Goal: Information Seeking & Learning: Learn about a topic

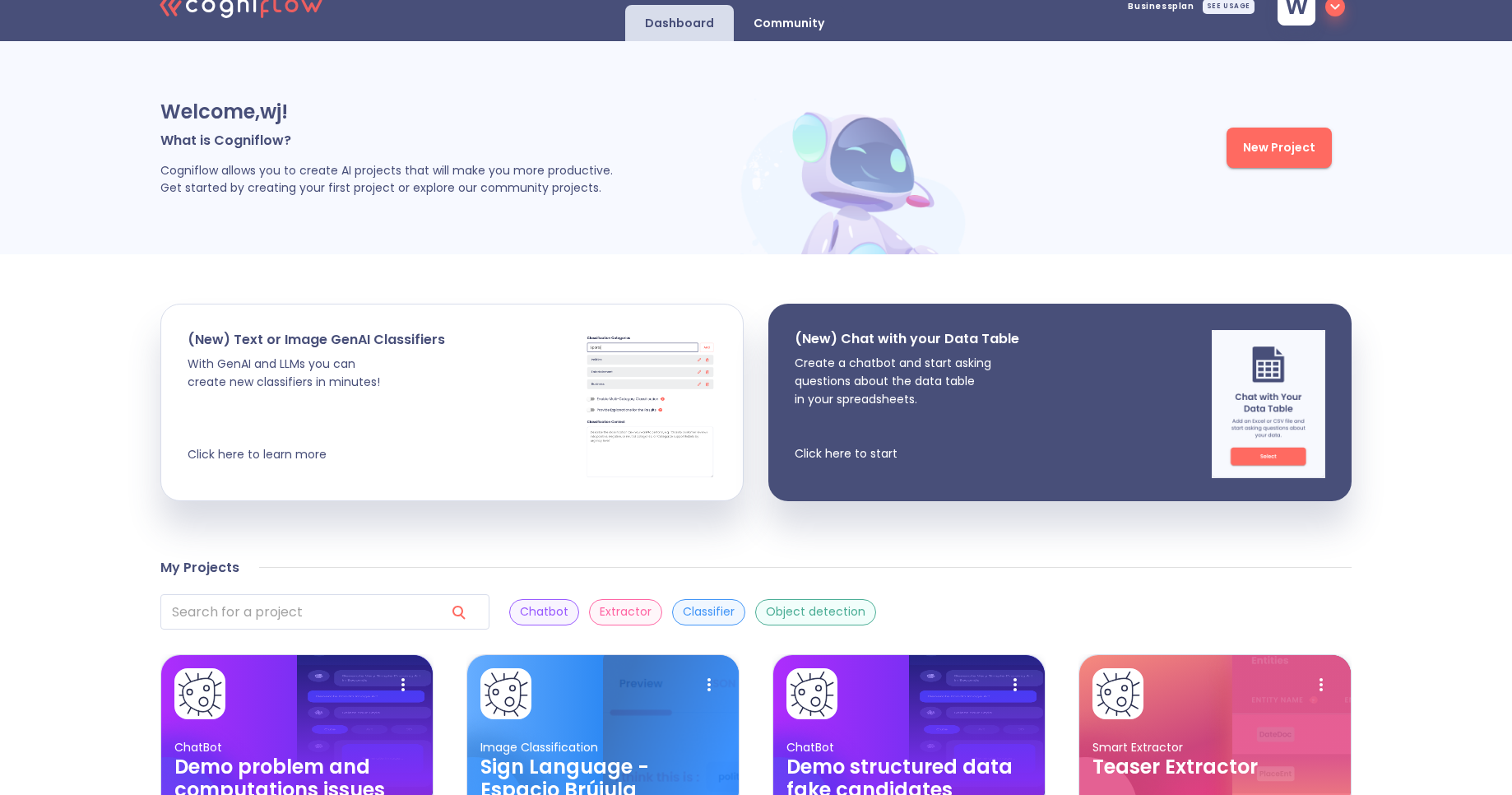
scroll to position [26, 0]
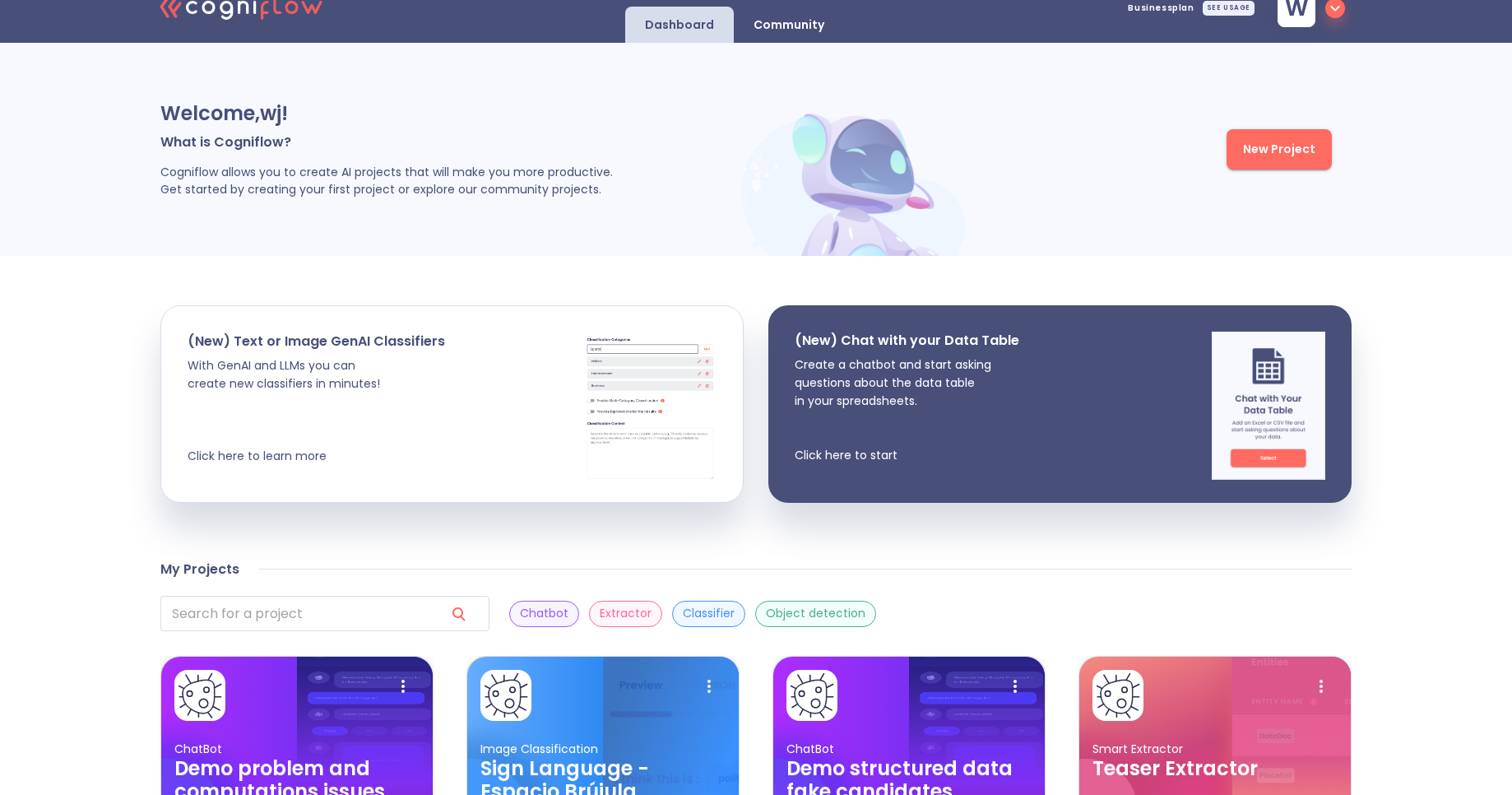
click at [794, 25] on p "Community" at bounding box center [789, 25] width 71 height 16
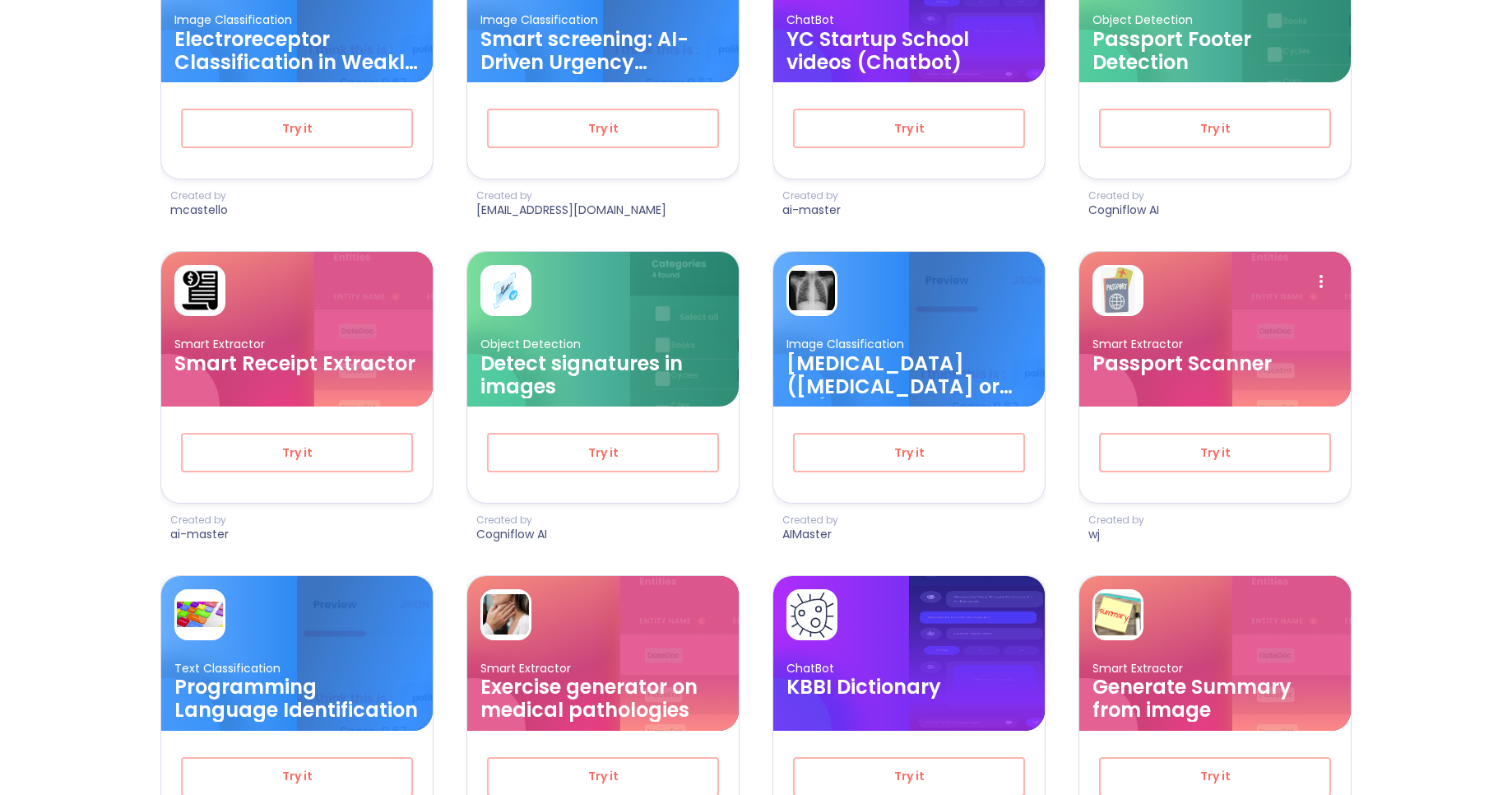
scroll to position [2386, 0]
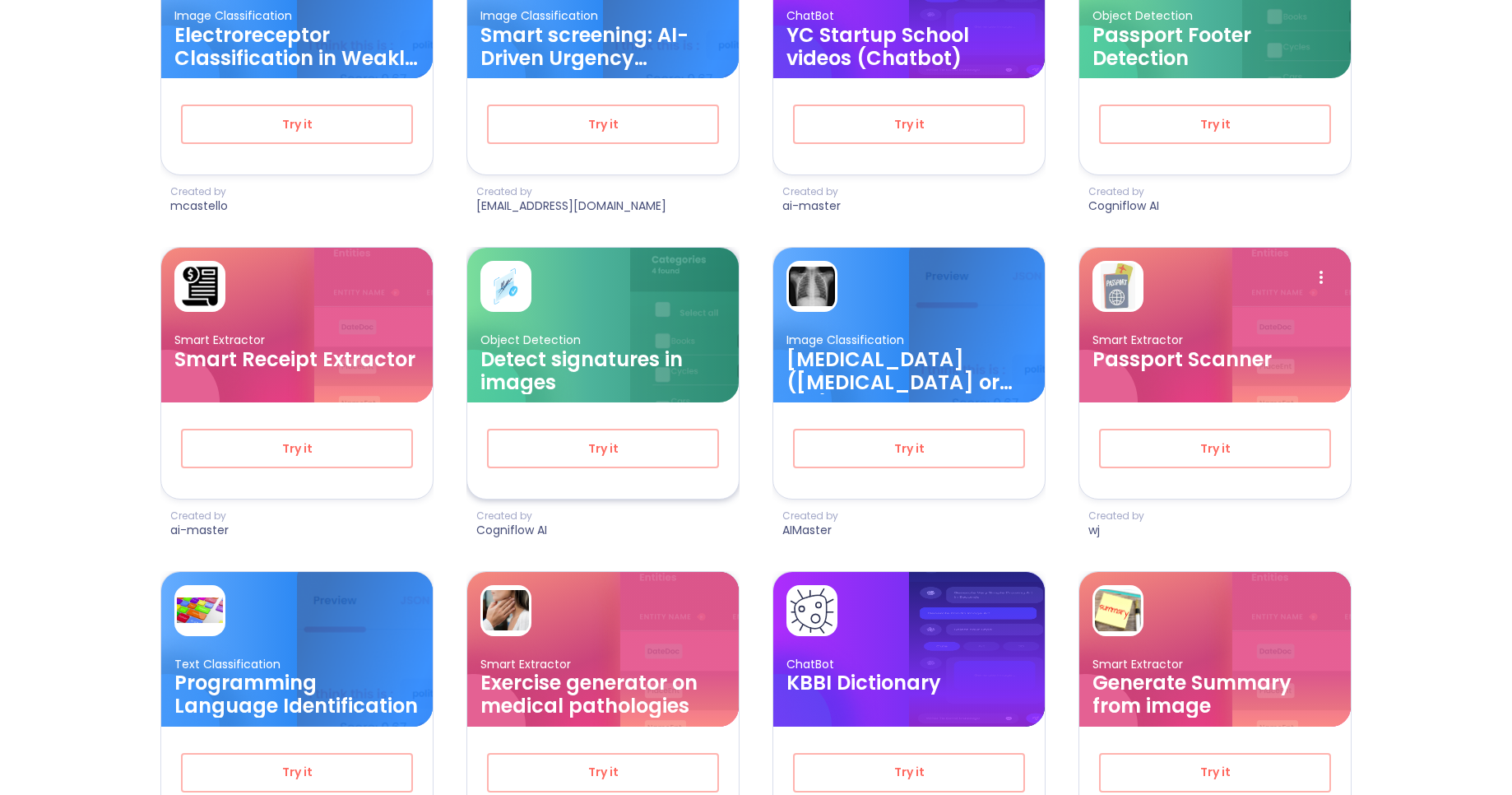
click at [606, 362] on h3 "Detect signatures in images" at bounding box center [603, 371] width 246 height 46
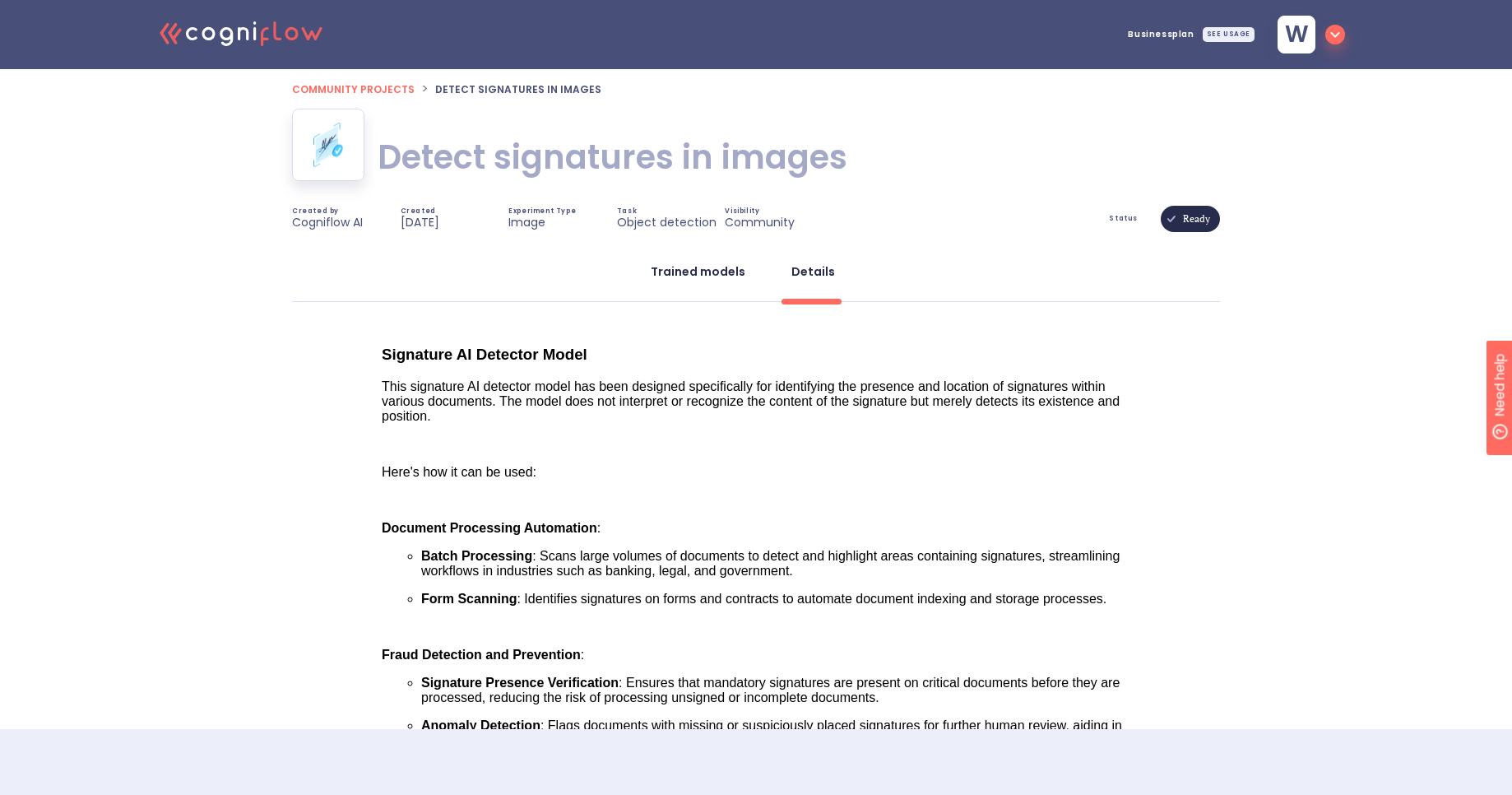
click at [703, 282] on button "Trained models" at bounding box center [698, 272] width 114 height 39
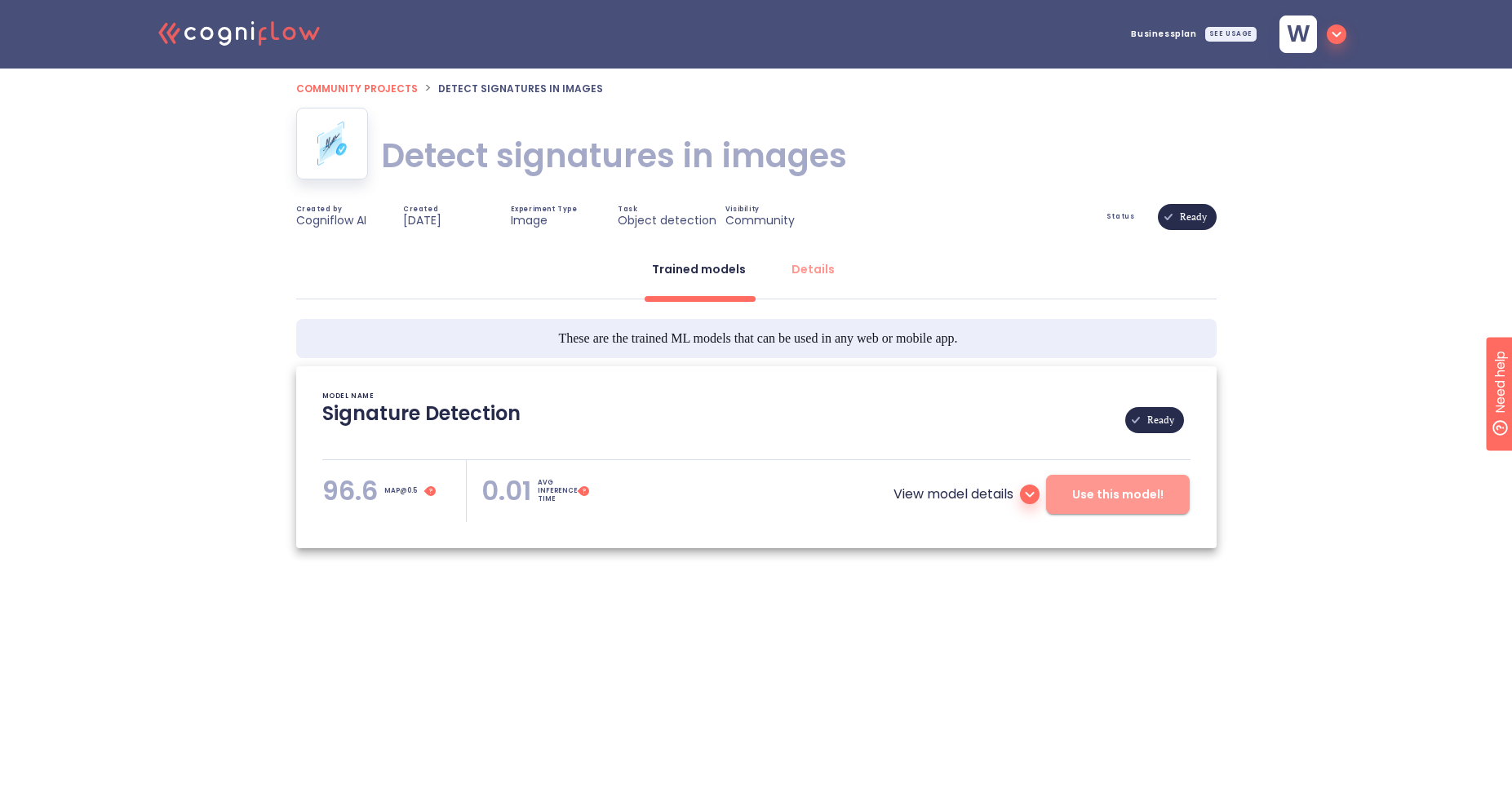
click at [1109, 488] on span "Use this model!" at bounding box center [1118, 494] width 92 height 20
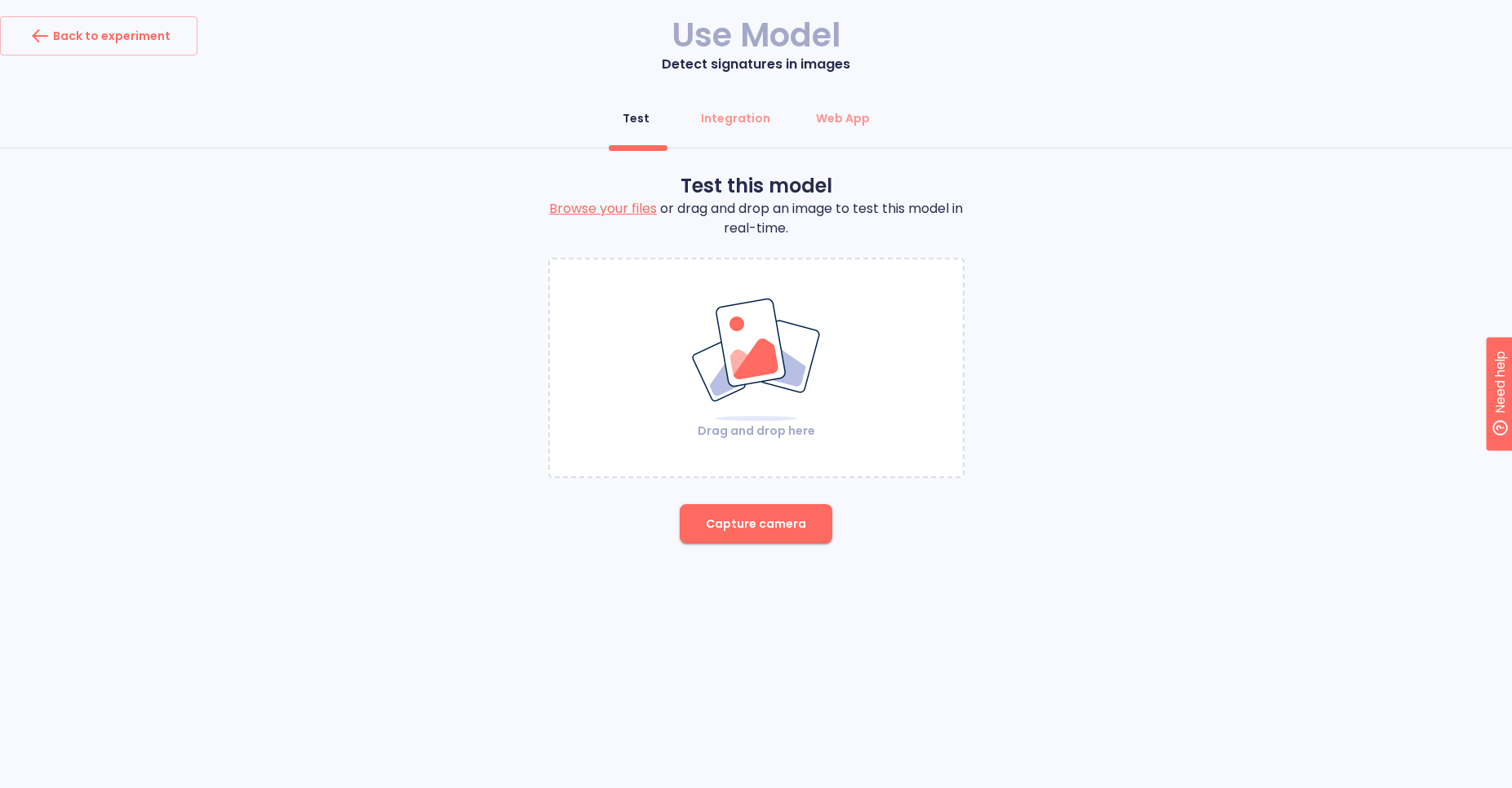
click at [381, 243] on div "Test this model Browse your files or drag and drop an image to test this model …" at bounding box center [756, 365] width 1512 height 383
click at [161, 40] on div "Back to experiment" at bounding box center [98, 36] width 144 height 26
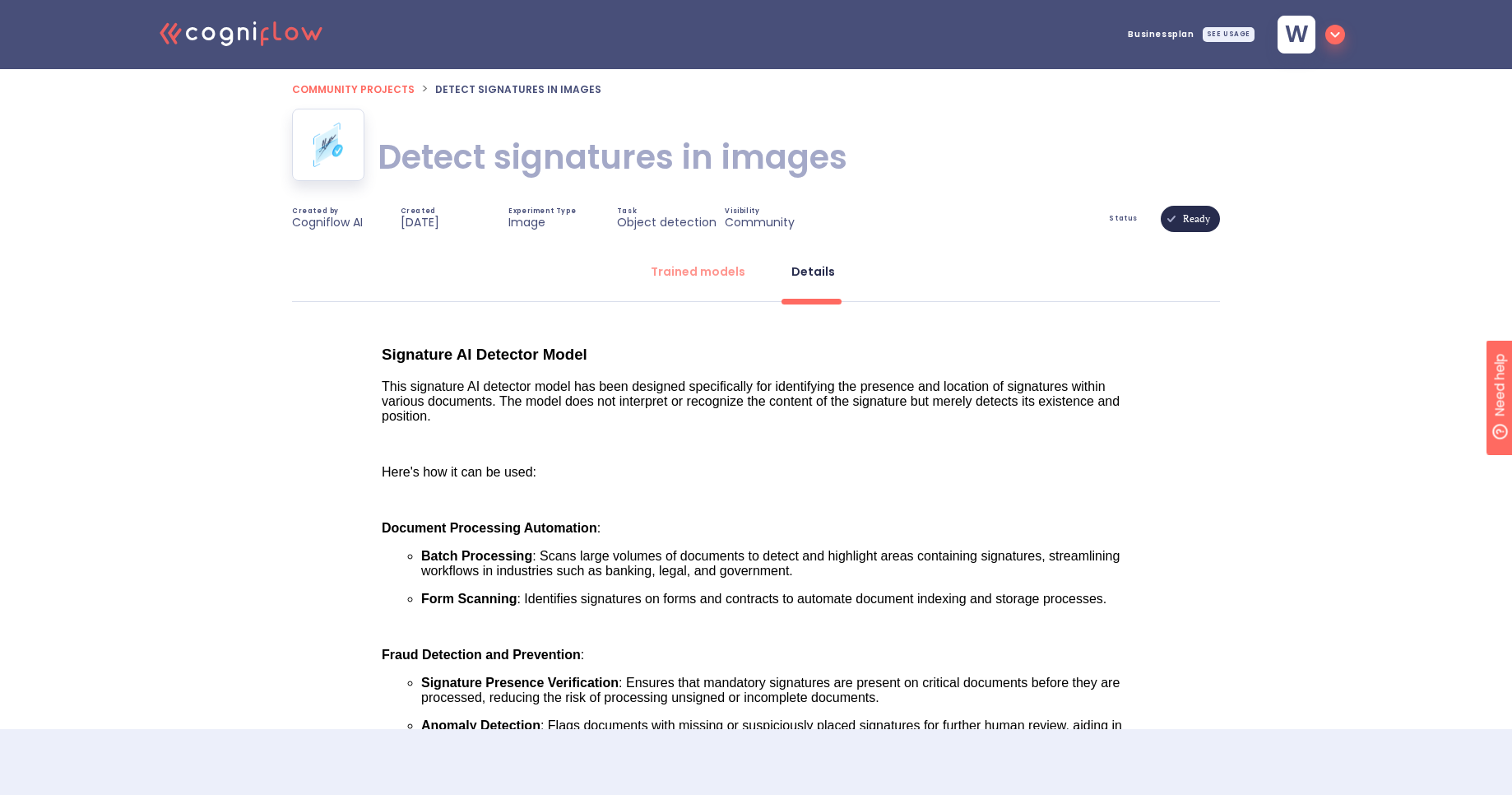
click at [332, 85] on span "Community projects" at bounding box center [353, 89] width 122 height 14
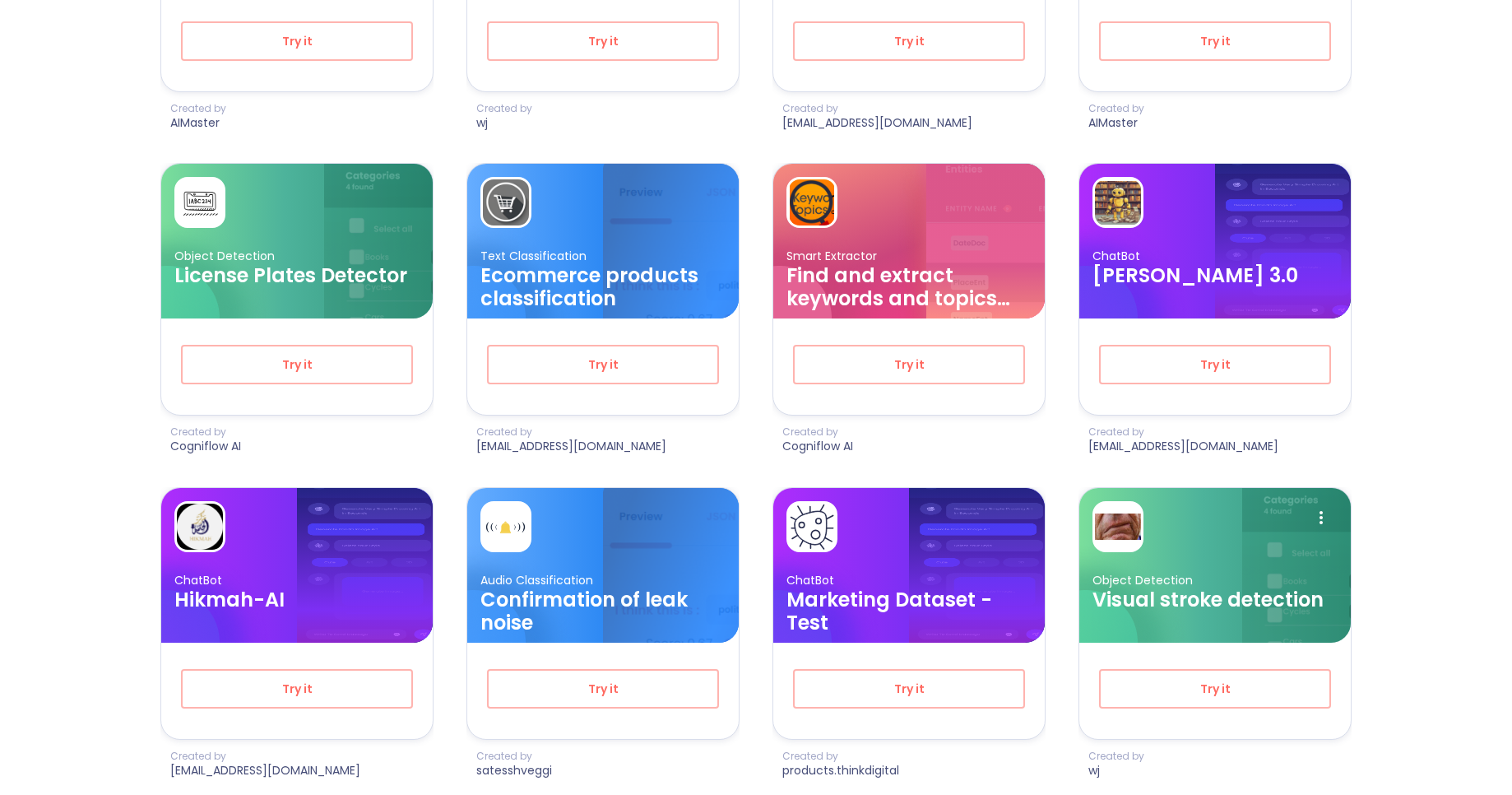
scroll to position [4437, 0]
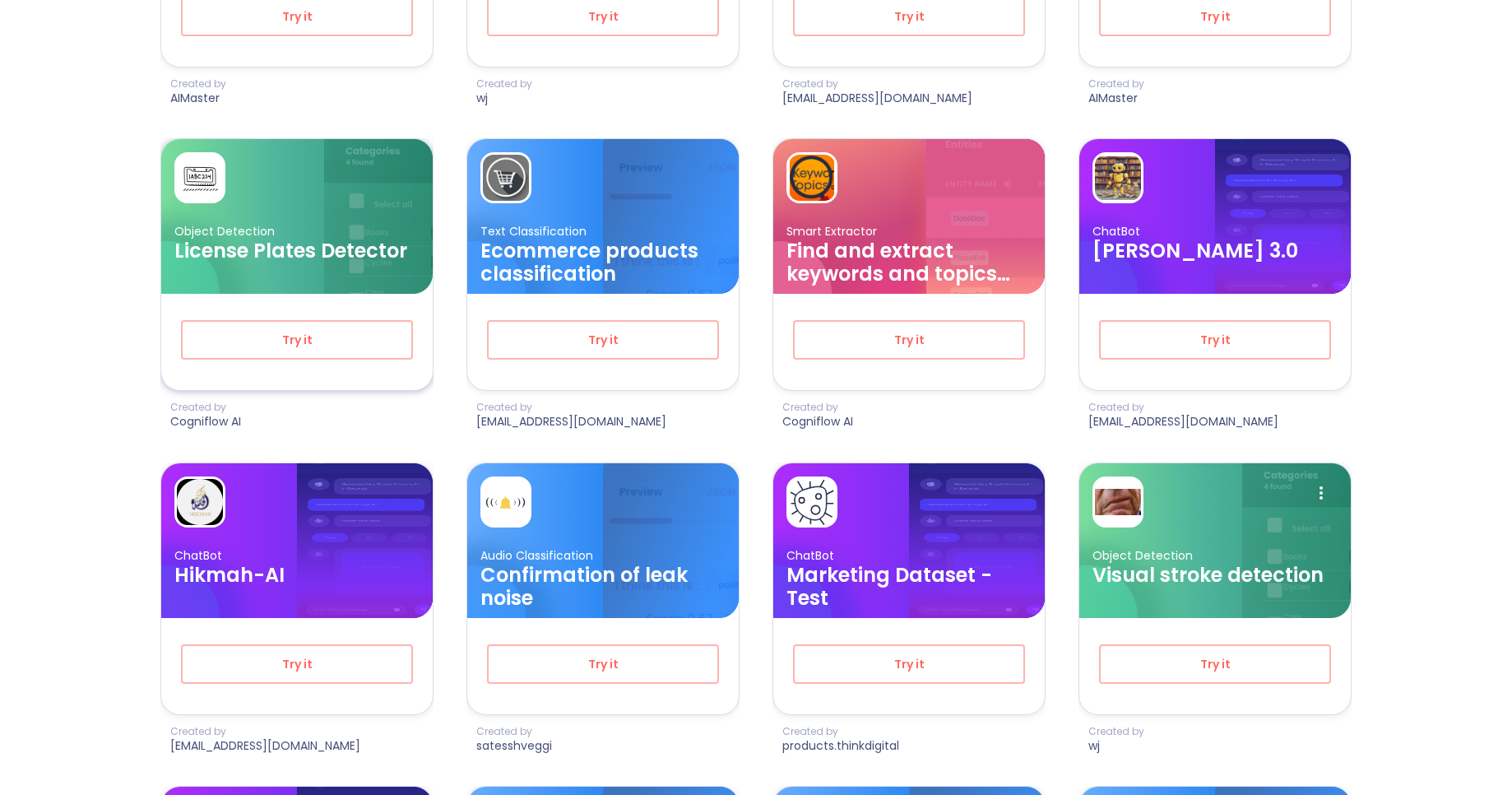
click at [236, 252] on h3 "License Plates Detector" at bounding box center [297, 250] width 246 height 23
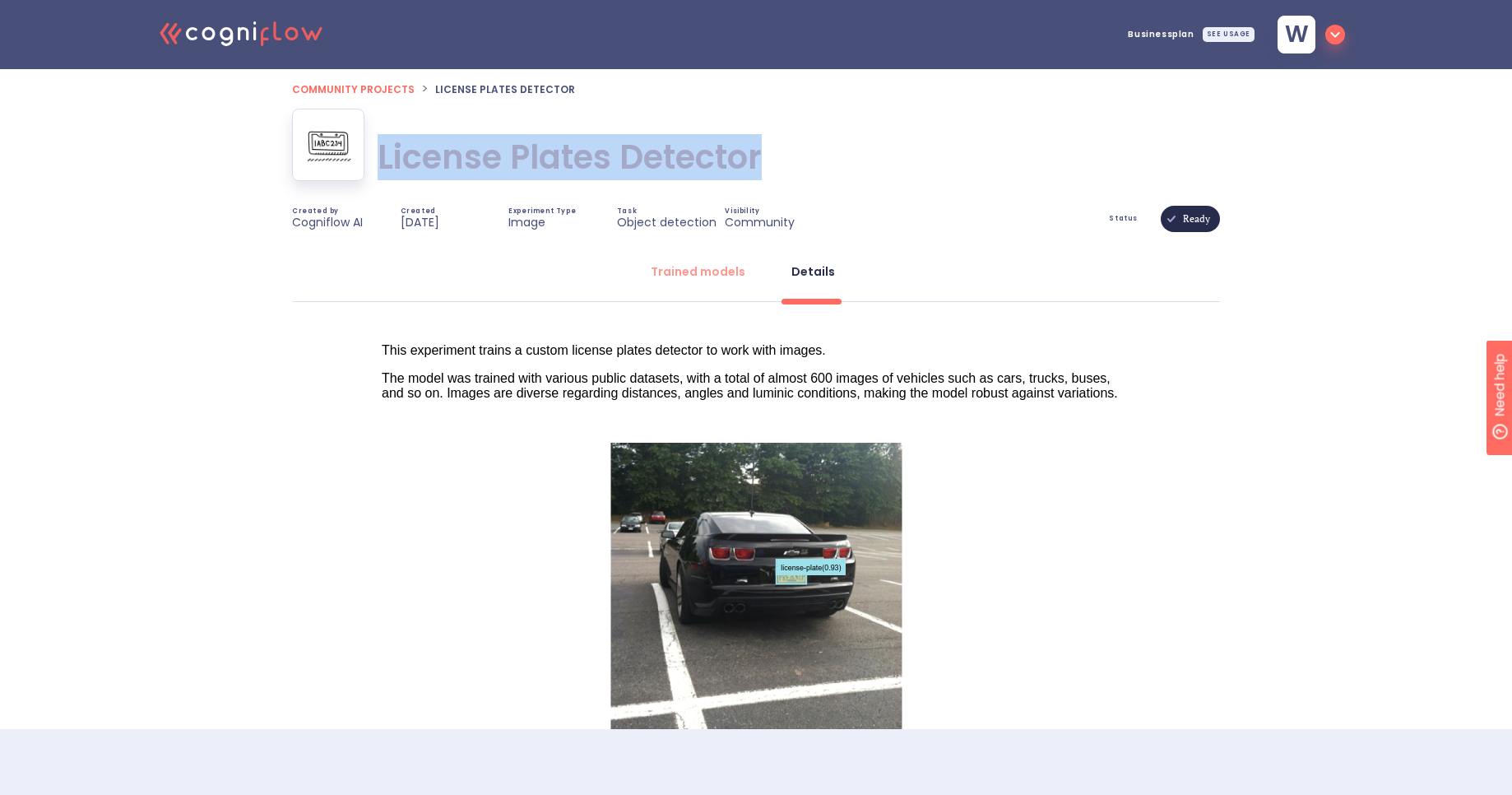
drag, startPoint x: 377, startPoint y: 150, endPoint x: 780, endPoint y: 152, distance: 403.0
click at [780, 152] on div "License Plates Detector License Plates Detector" at bounding box center [756, 157] width 928 height 97
copy h1 "License Plates Detector"
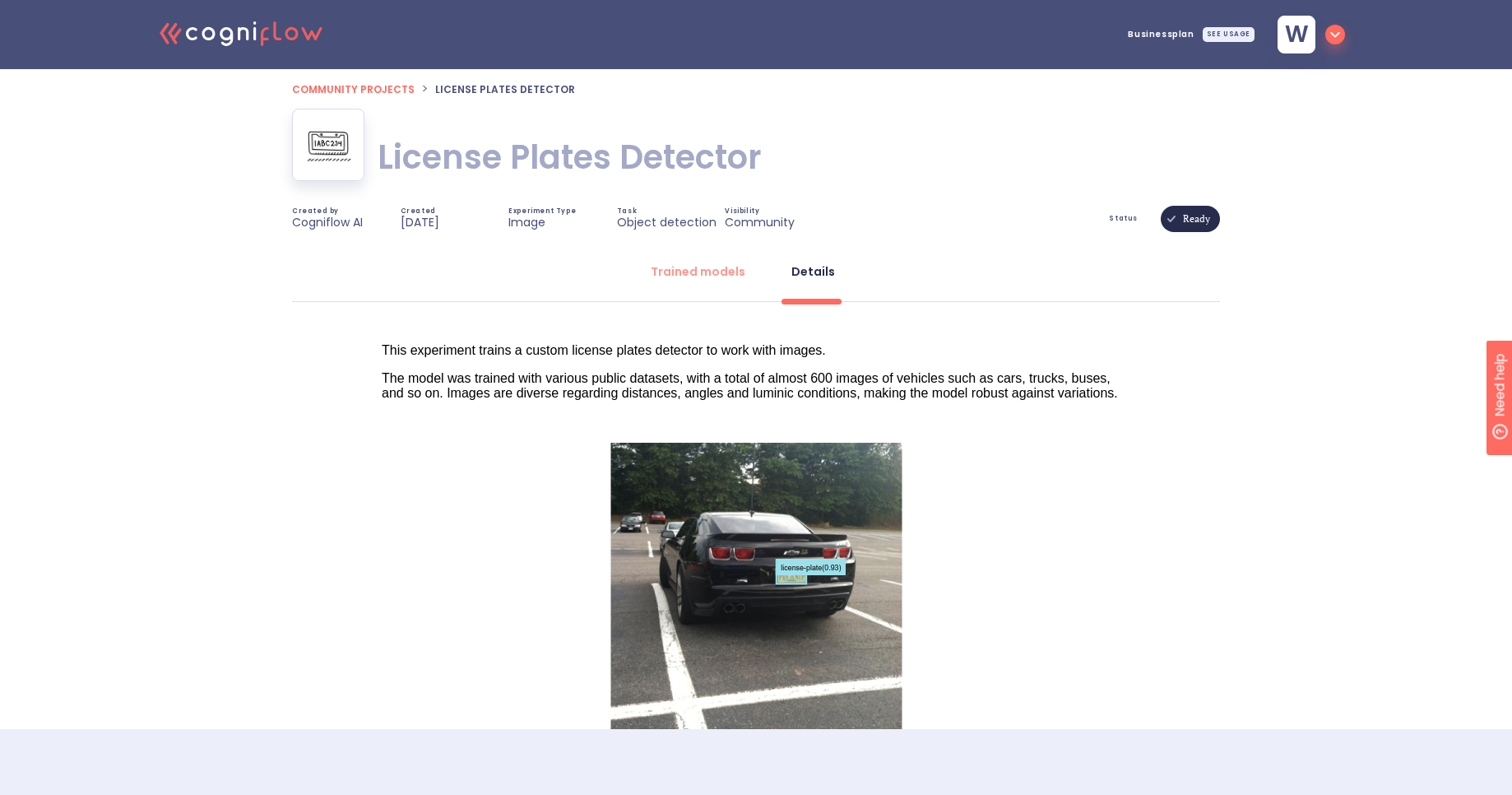
click at [398, 556] on div "This experiment trains a custom license plates detector to work with images. Th…" at bounding box center [756, 807] width 750 height 929
click at [730, 273] on div "Trained models" at bounding box center [698, 272] width 94 height 17
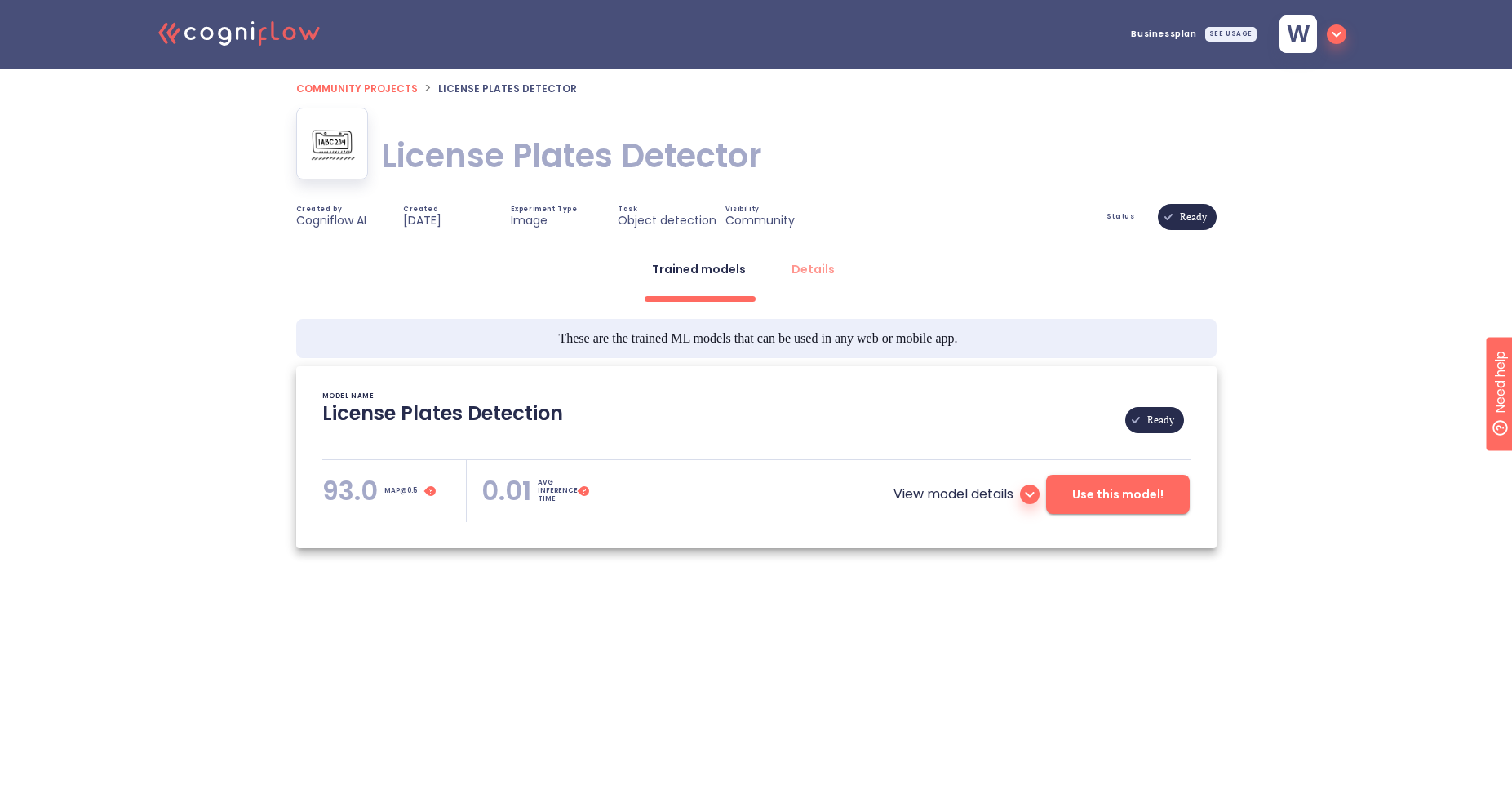
click at [1078, 492] on span "Use this model!" at bounding box center [1118, 494] width 92 height 20
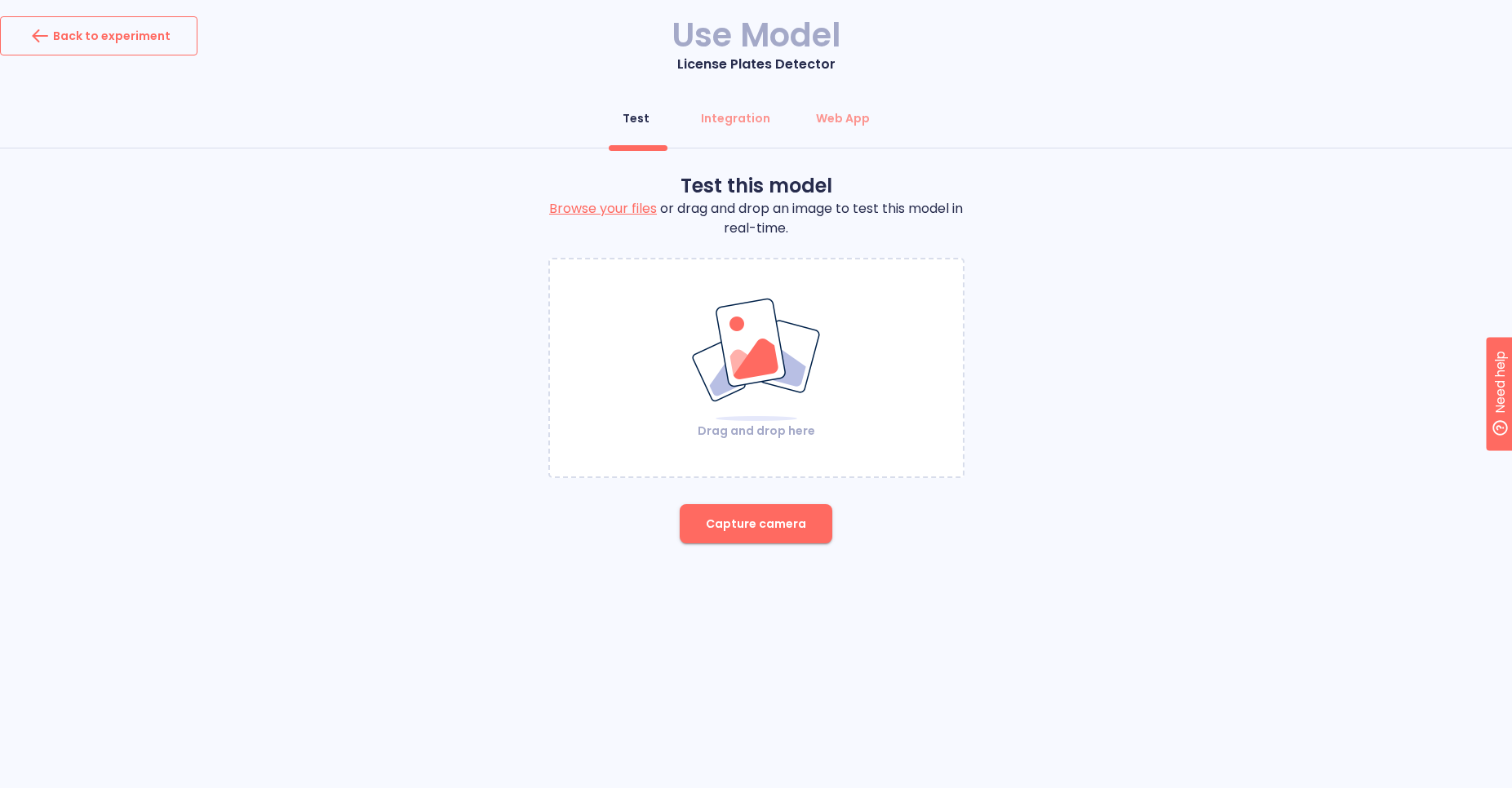
click at [159, 37] on div "Back to experiment" at bounding box center [98, 36] width 144 height 26
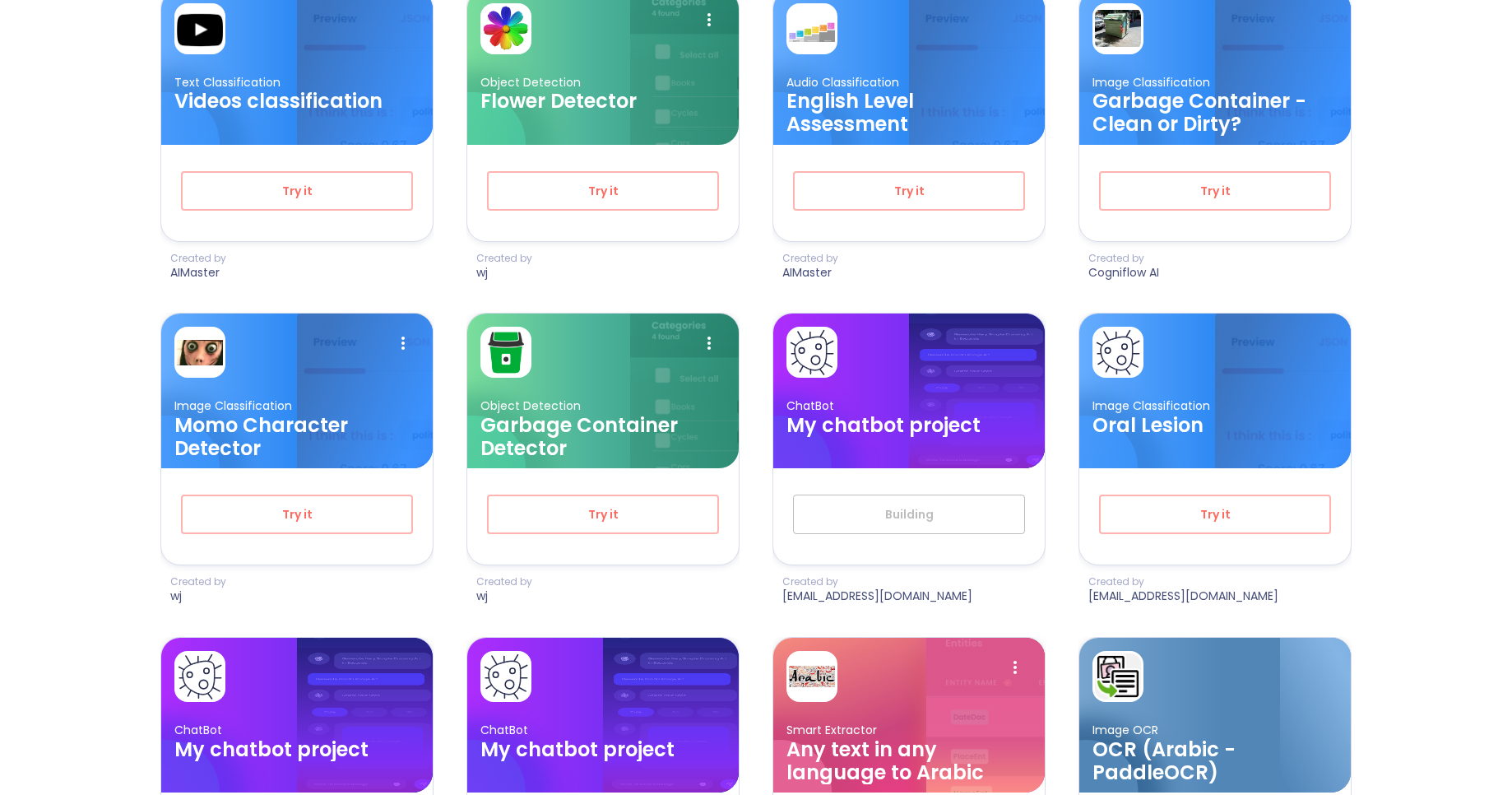
scroll to position [6213, 0]
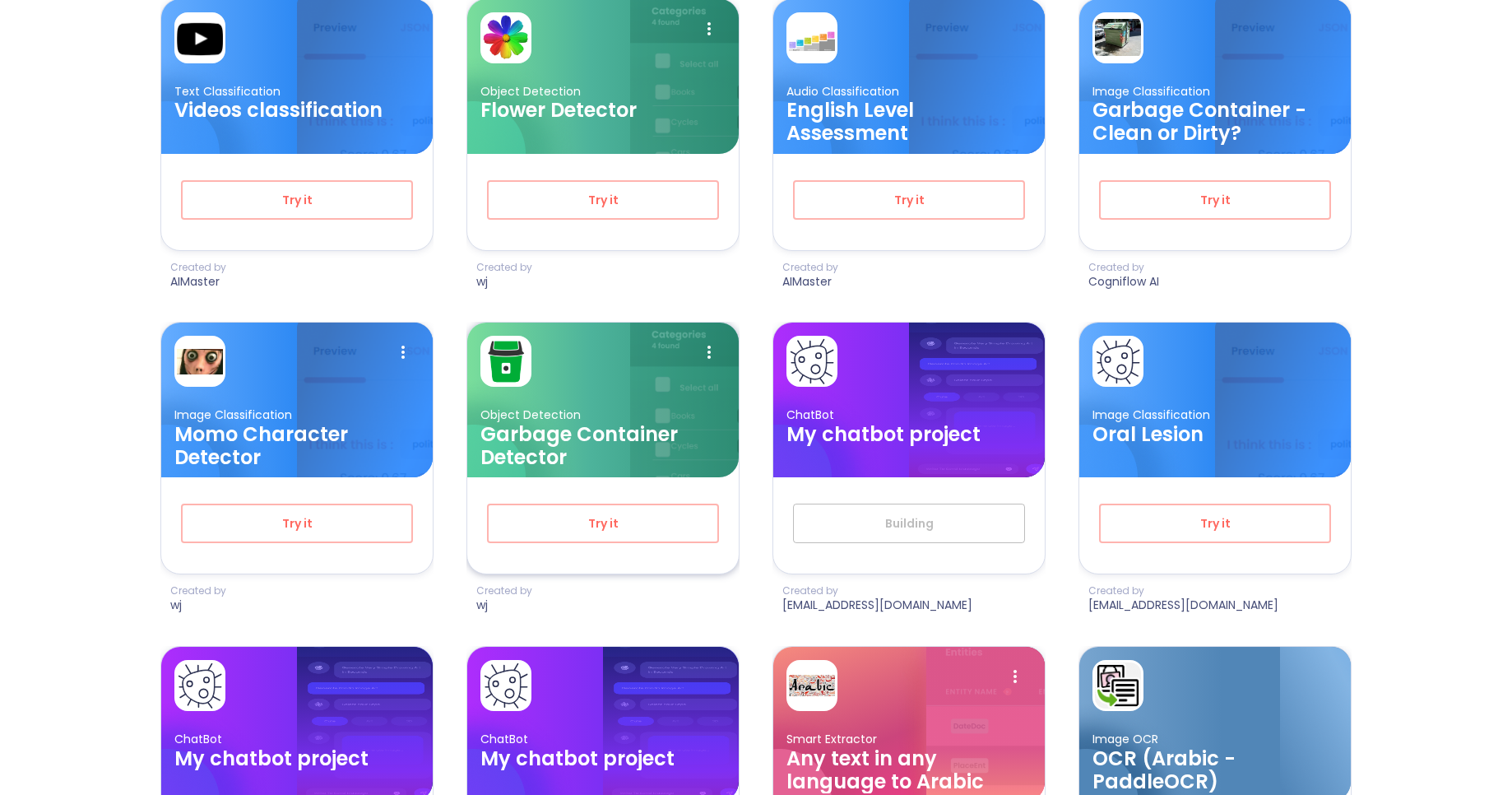
click at [625, 426] on h3 "Garbage Container Detector" at bounding box center [603, 446] width 246 height 46
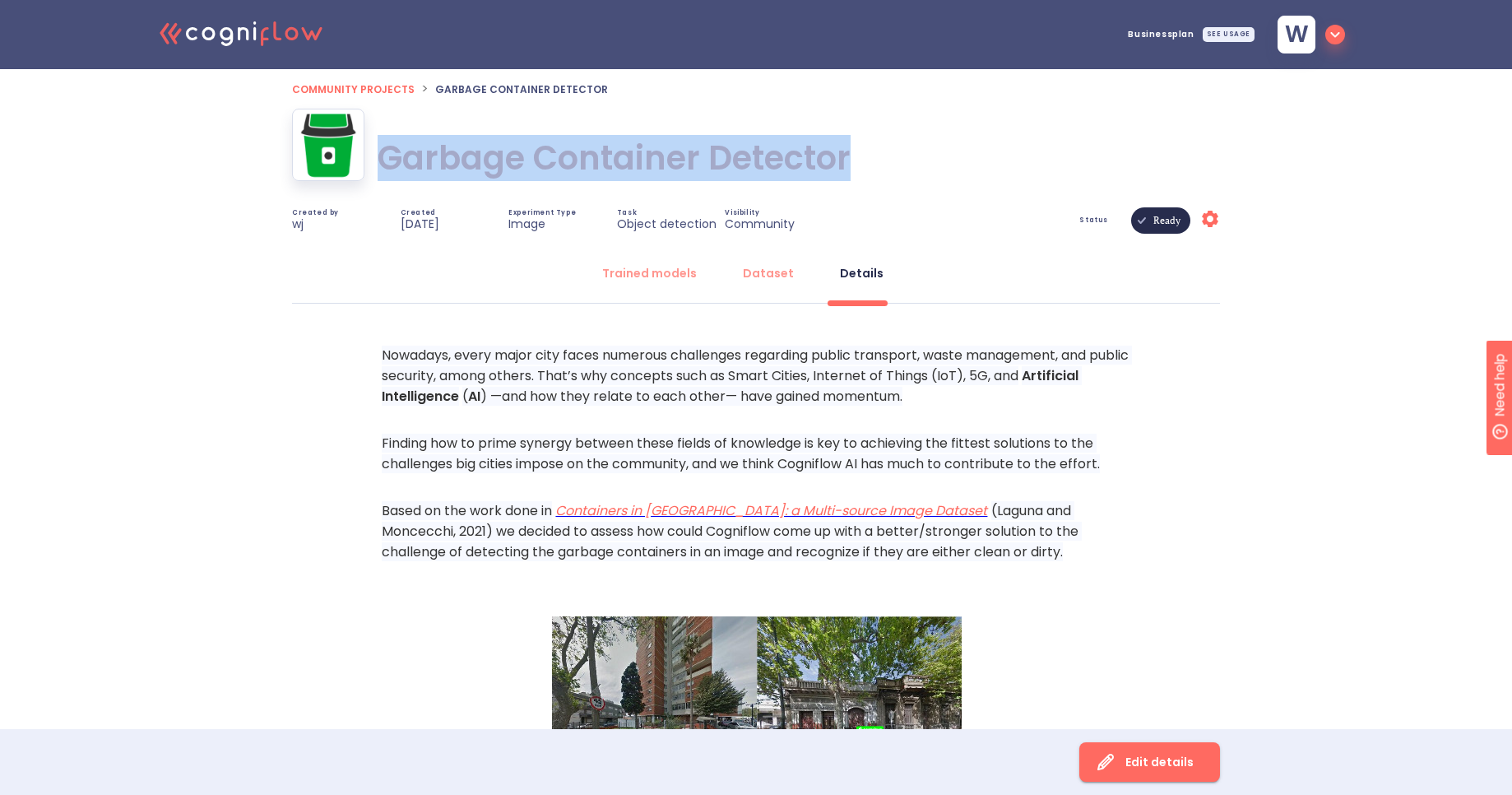
drag, startPoint x: 383, startPoint y: 157, endPoint x: 852, endPoint y: 150, distance: 469.1
click at [851, 150] on h1 "Garbage Container Detector" at bounding box center [614, 157] width 473 height 46
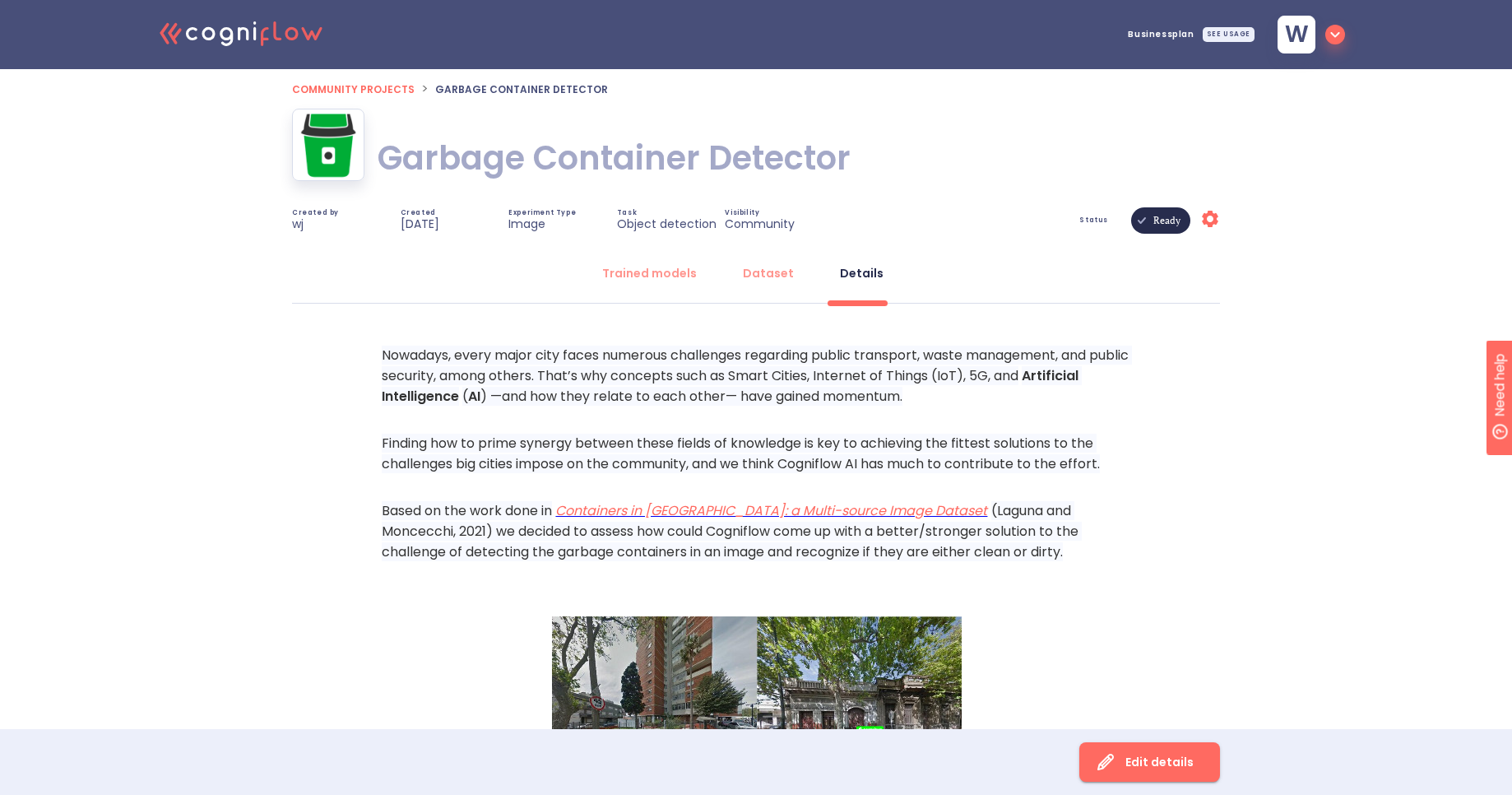
click at [827, 163] on h1 "Garbage Container Detector" at bounding box center [614, 157] width 473 height 46
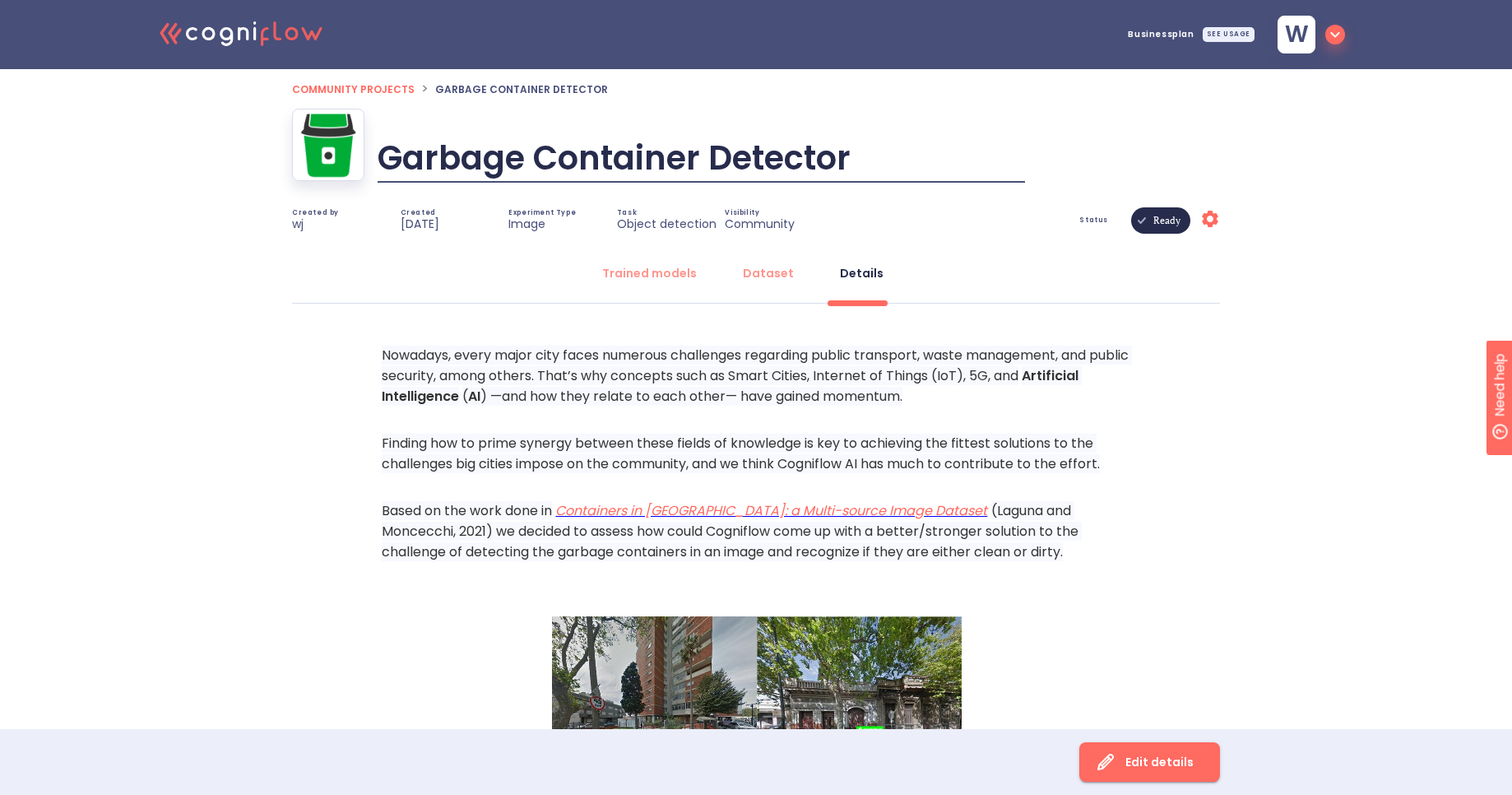
click at [404, 271] on div "Trained models Dataset Details" at bounding box center [756, 277] width 928 height 50
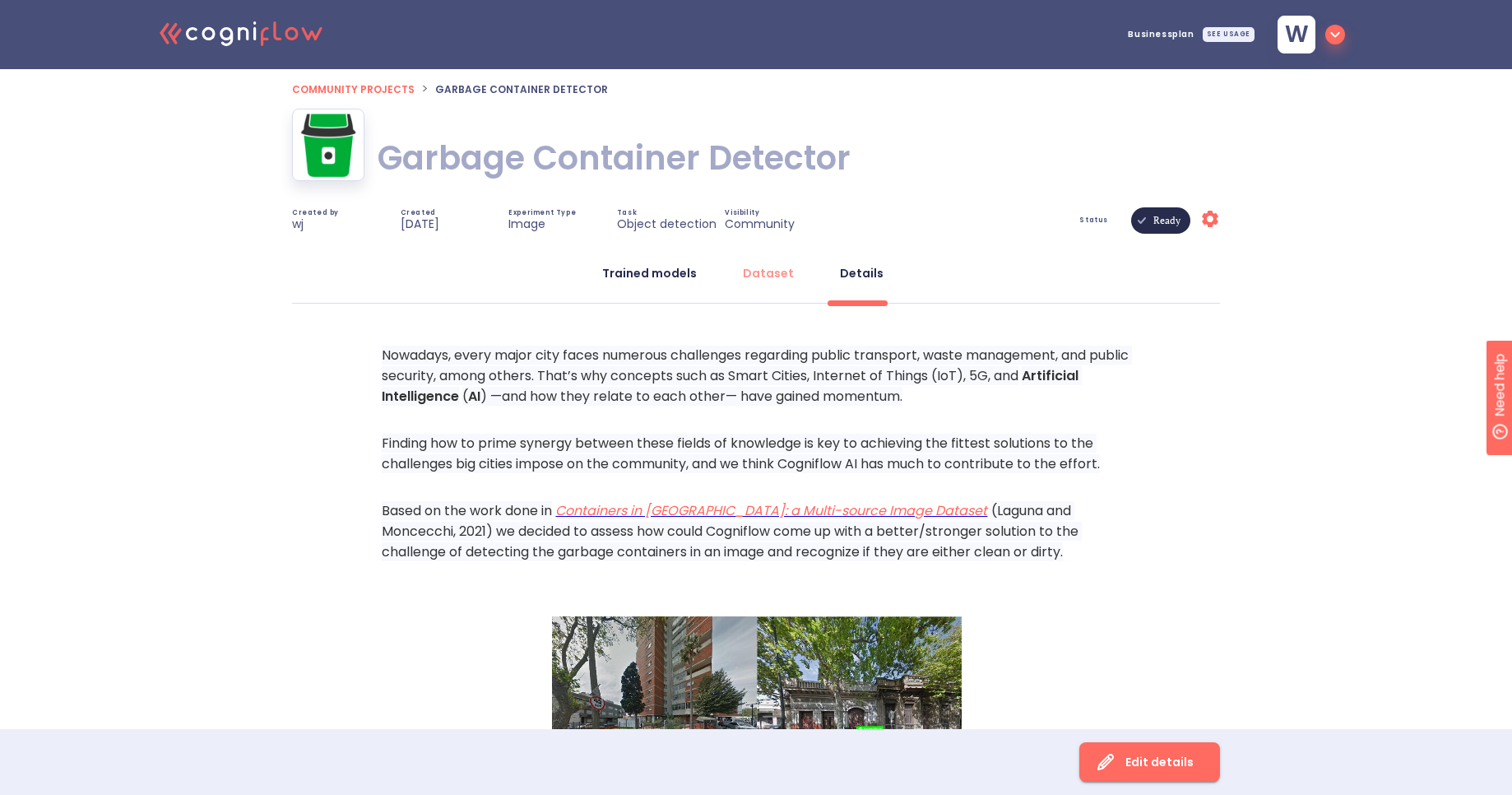
click at [627, 274] on div "Trained models" at bounding box center [649, 274] width 94 height 17
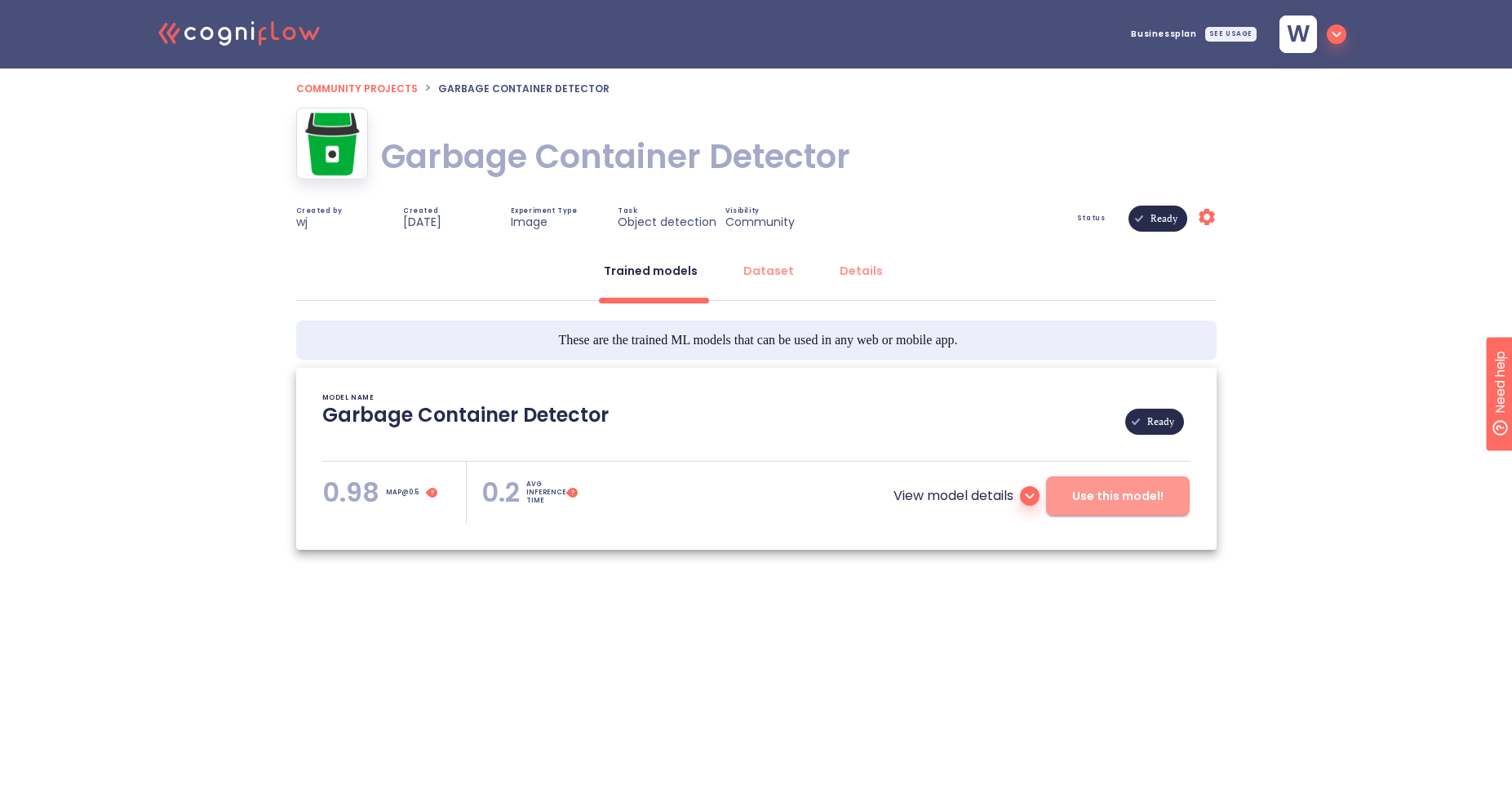
click at [1144, 486] on span "Use this model!" at bounding box center [1118, 496] width 92 height 20
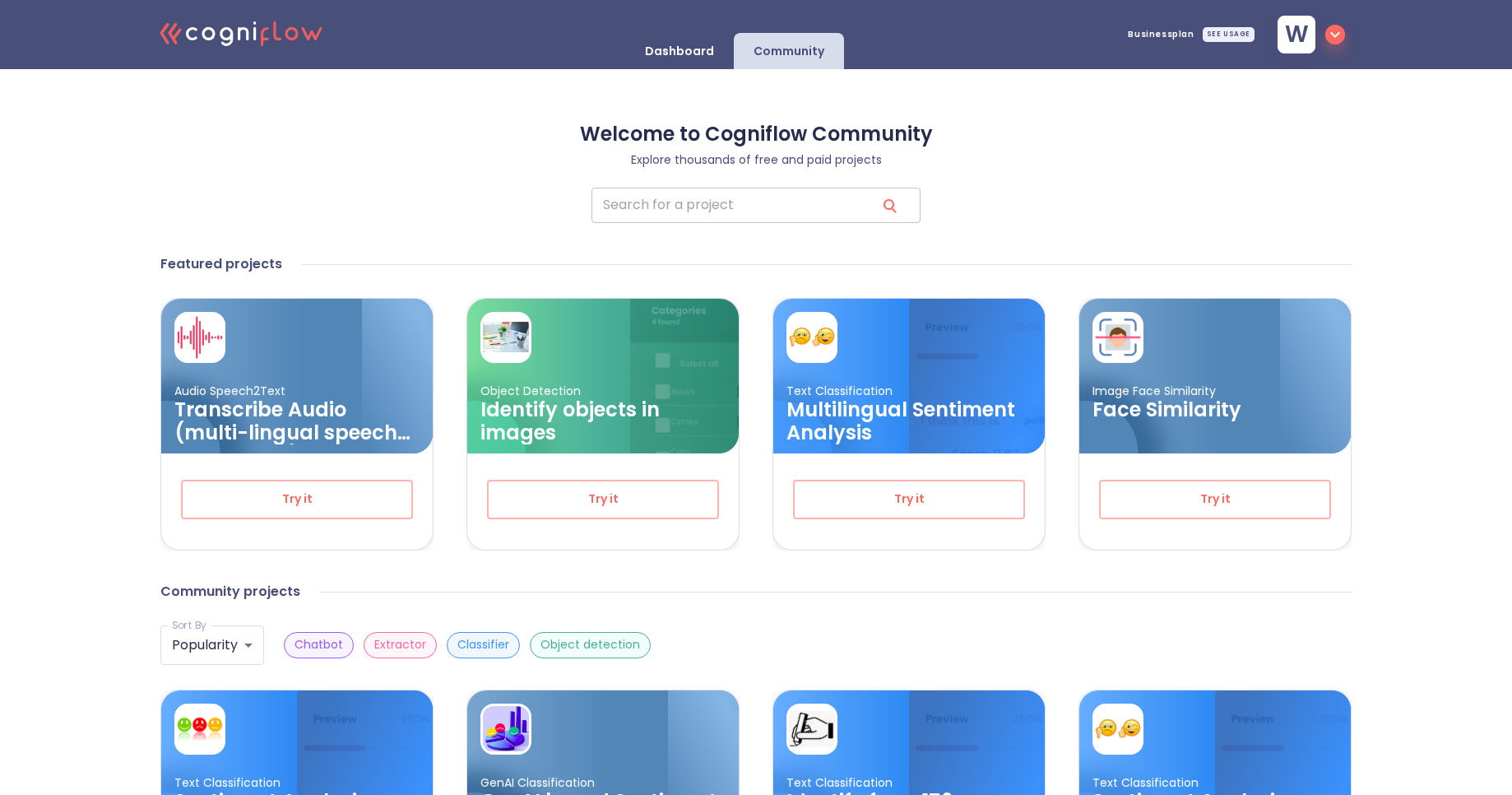
click at [810, 211] on input "search" at bounding box center [727, 206] width 272 height 35
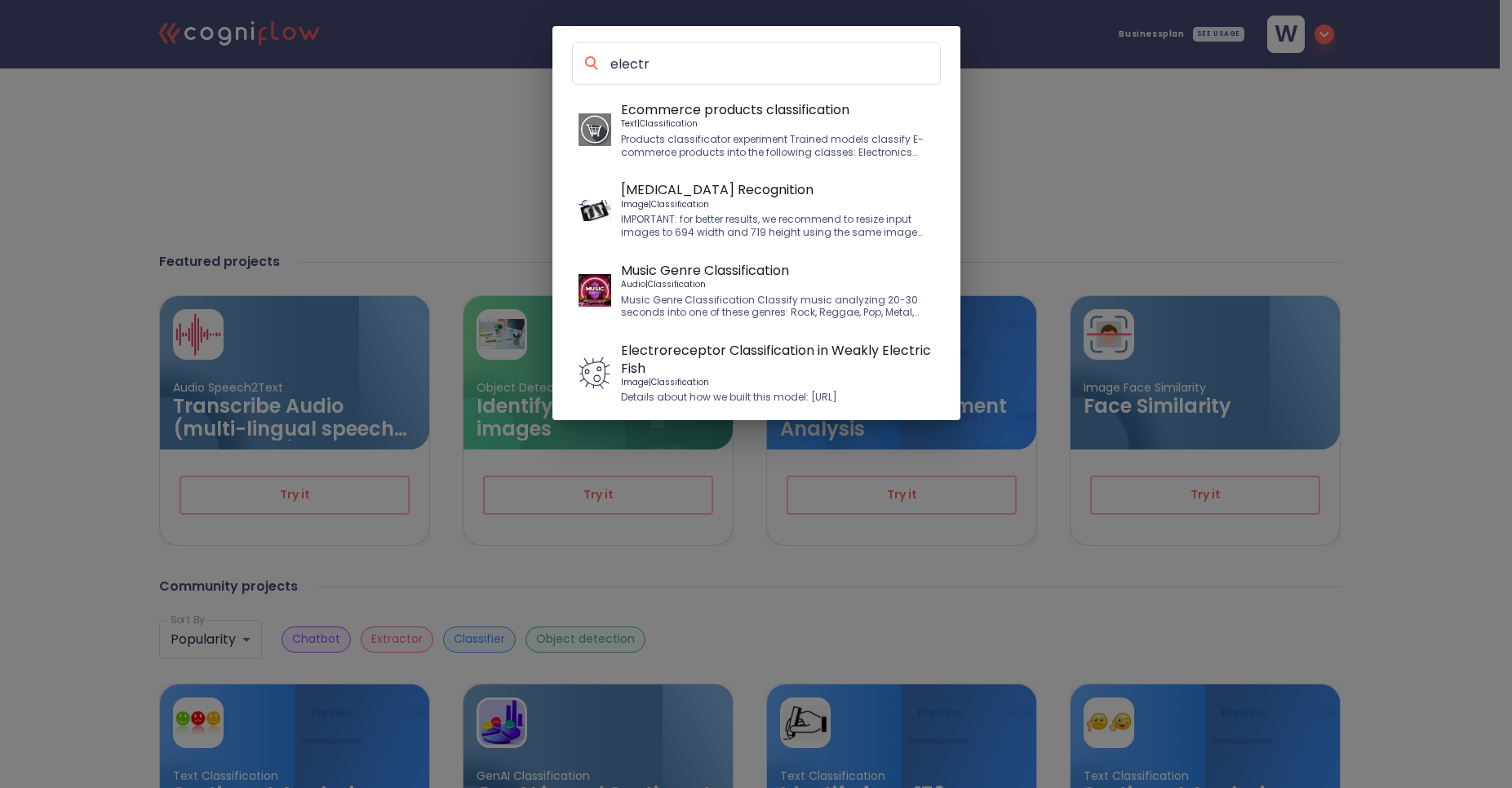
type input "electro"
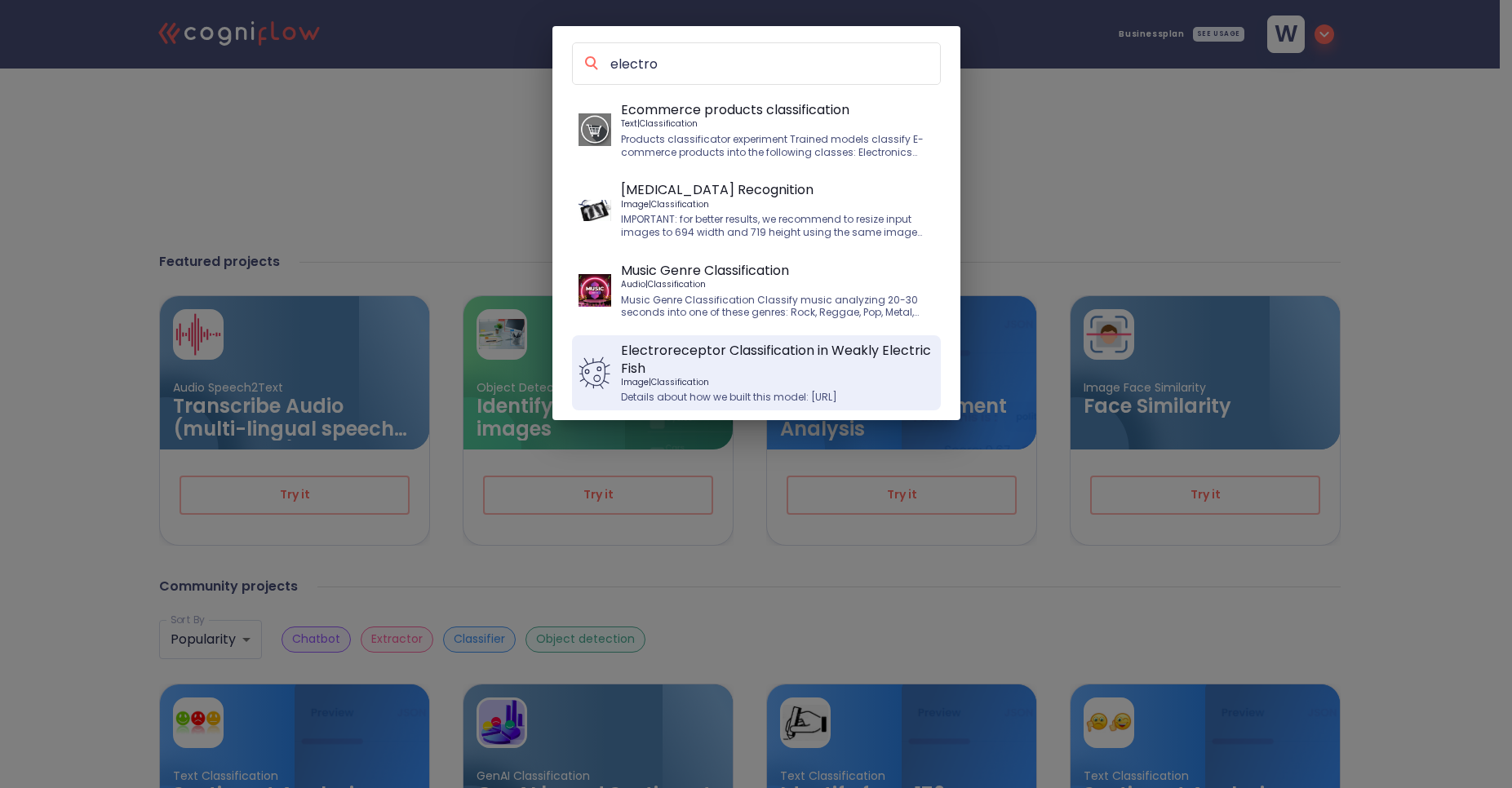
click at [745, 346] on p "Electroreceptor Classification in Weakly Electric Fish" at bounding box center [777, 359] width 313 height 35
